Goal: Obtain resource: Download file/media

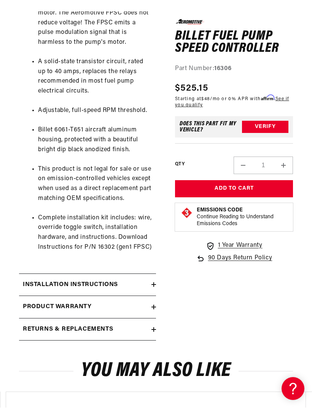
scroll to position [478, 0]
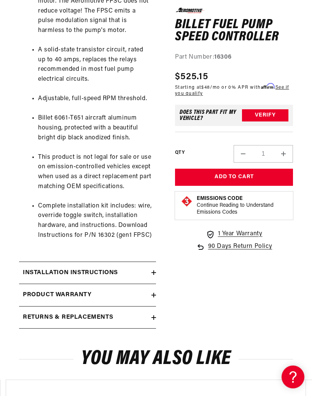
click at [30, 268] on h2 "Installation Instructions" at bounding box center [70, 273] width 95 height 10
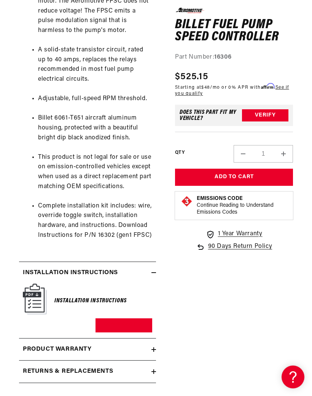
click at [114, 318] on link "Download PDF" at bounding box center [124, 325] width 57 height 14
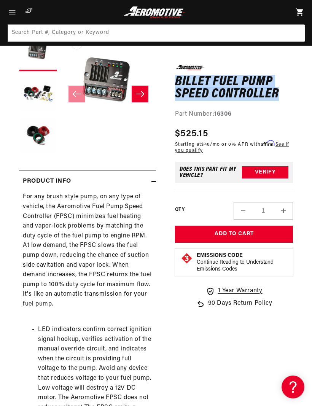
scroll to position [0, 244]
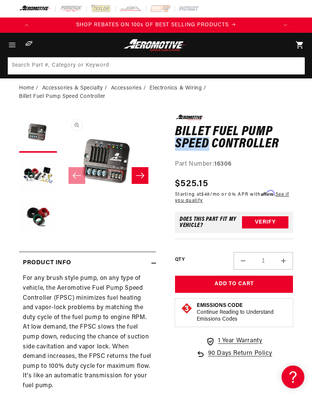
click at [166, 92] on link "Electronics & Wiring" at bounding box center [176, 88] width 52 height 8
click at [154, 100] on ol "Home Accessories & Specialty Accessories Electronics & Wiring Billet Fuel Pump …" at bounding box center [156, 92] width 274 height 17
